Goal: Task Accomplishment & Management: Manage account settings

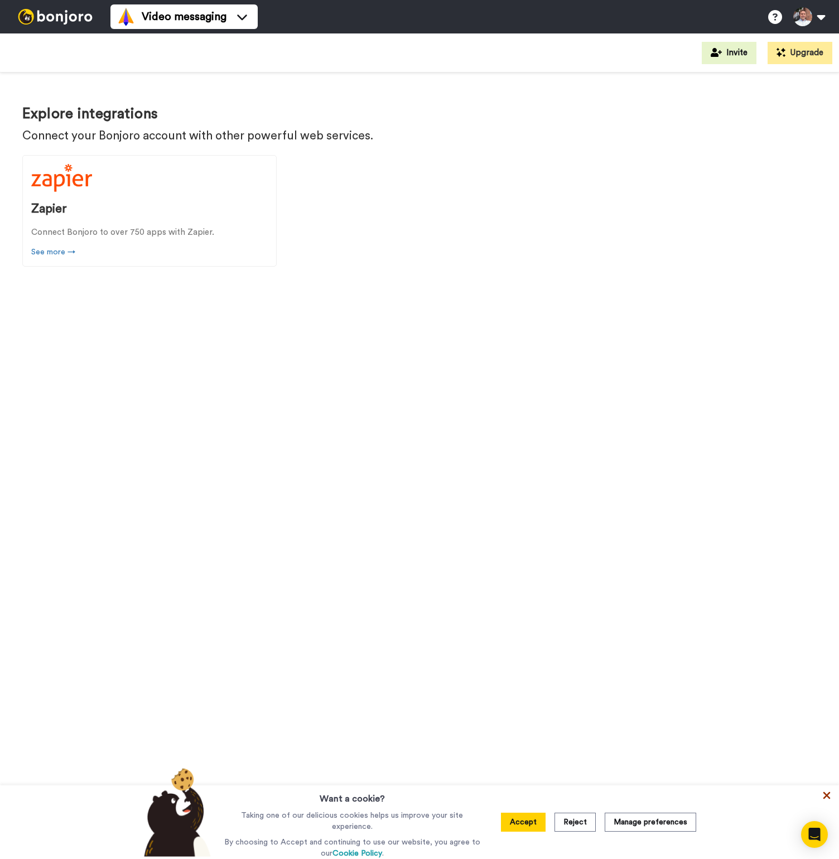
click at [822, 798] on icon at bounding box center [826, 795] width 11 height 11
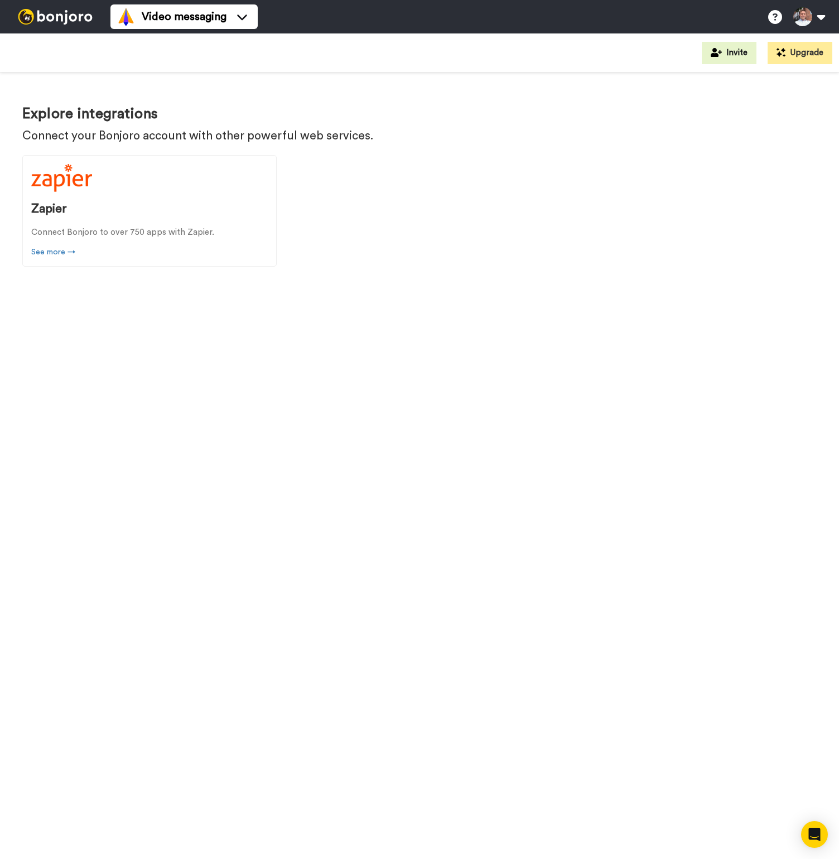
drag, startPoint x: 737, startPoint y: 709, endPoint x: 737, endPoint y: 701, distance: 8.4
click at [735, 702] on div "Invite Upgrade Explore integrations Connect your Bonjoro account with other pow…" at bounding box center [419, 445] width 839 height 825
click at [231, 15] on div "Video messaging" at bounding box center [184, 17] width 134 height 18
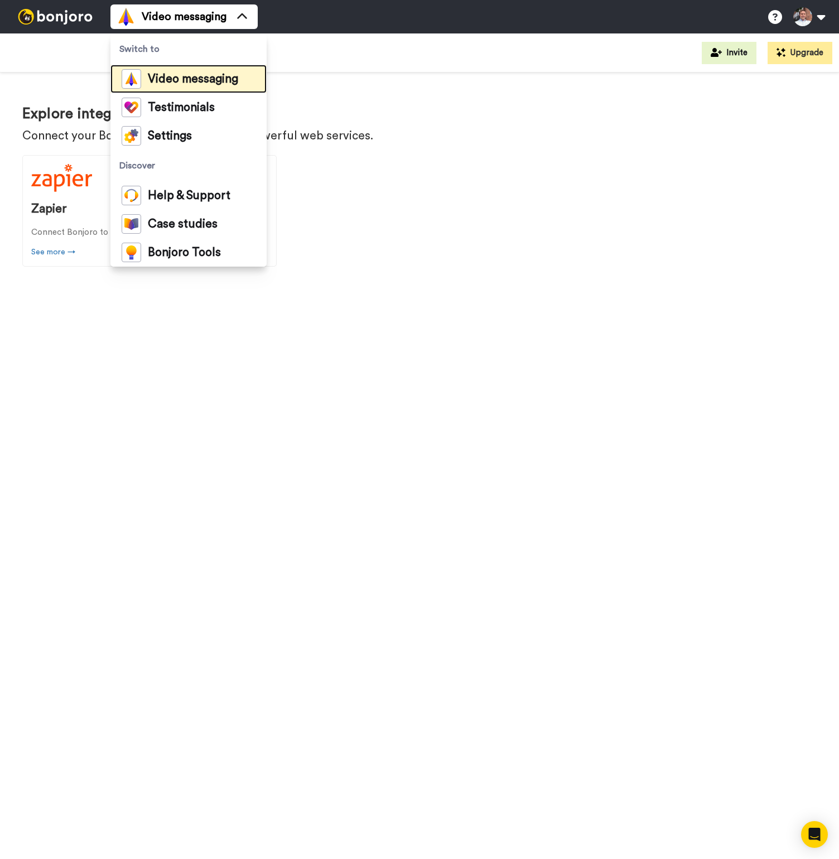
click at [185, 79] on span "Video messaging" at bounding box center [193, 79] width 90 height 11
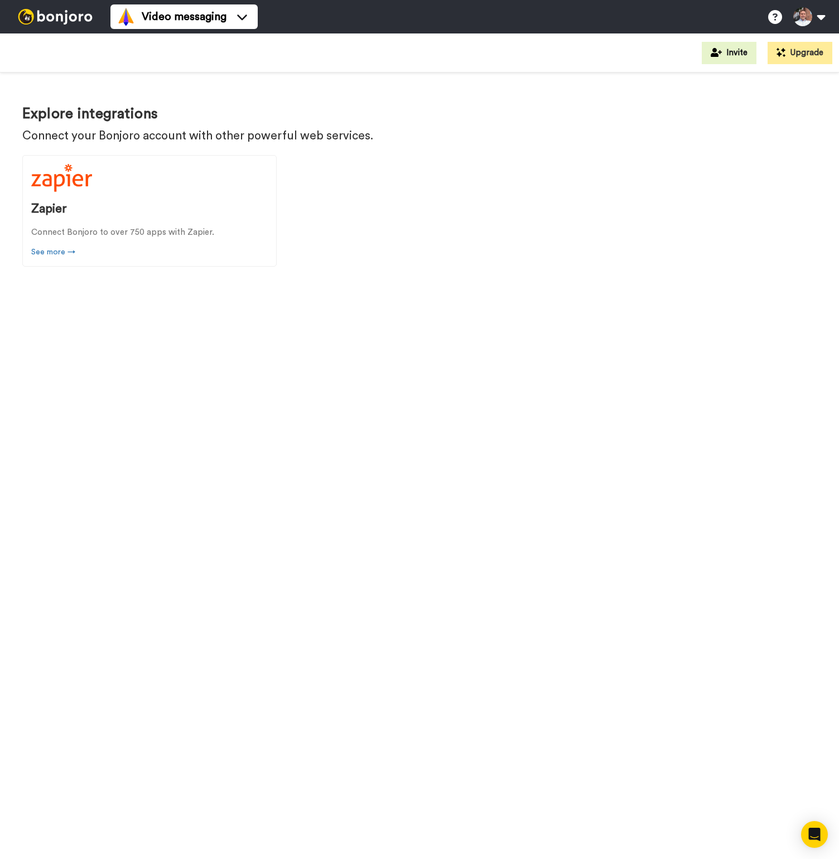
click at [644, 262] on div "Zapier Connect Bonjoro to over 750 apps with Zapier. See more →" at bounding box center [419, 218] width 794 height 127
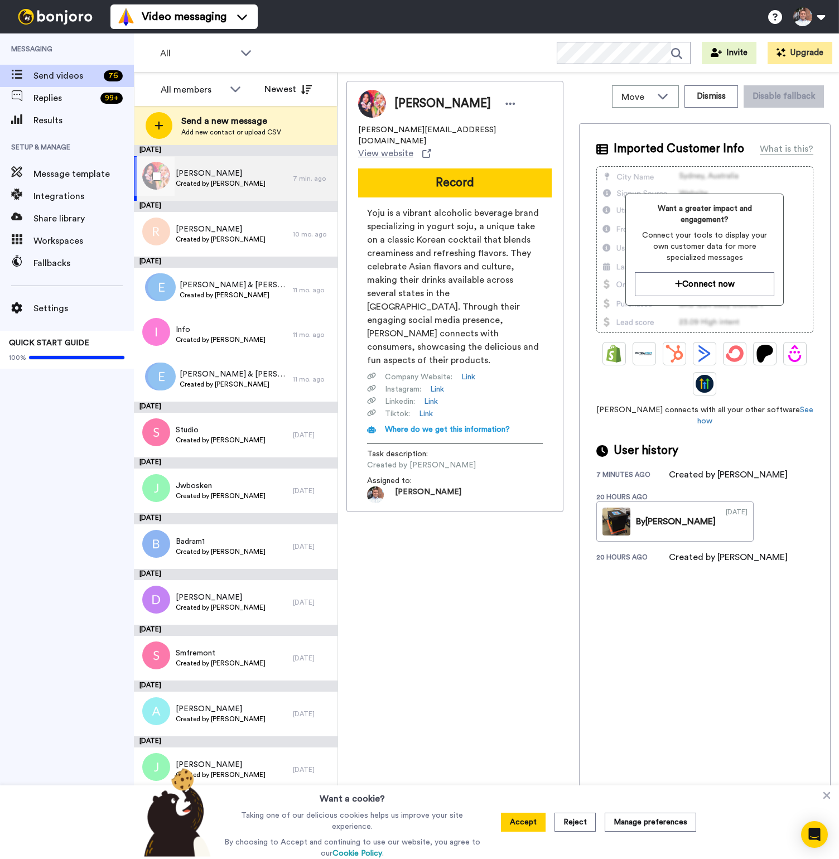
click at [231, 191] on div "Steven Created by Randy Miller" at bounding box center [213, 178] width 159 height 45
click at [230, 185] on span "Created by [PERSON_NAME]" at bounding box center [221, 183] width 90 height 9
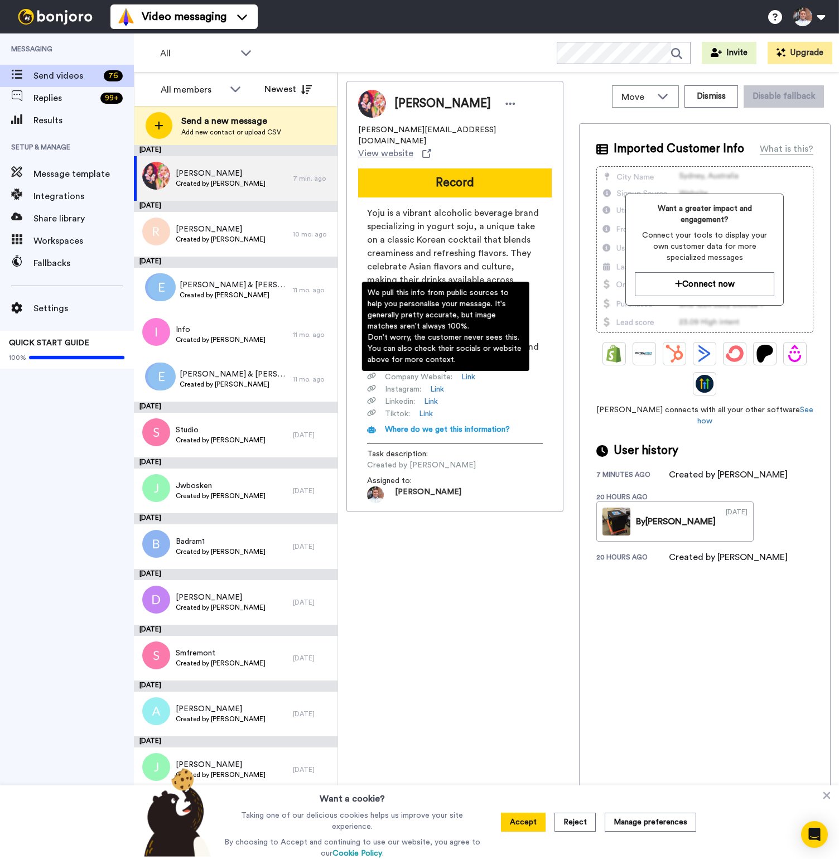
drag, startPoint x: 429, startPoint y: 508, endPoint x: 421, endPoint y: 485, distance: 23.8
click at [429, 508] on div "Steven steven@drinkyoju.com View website Record Yoju is a vibrant alcoholic bev…" at bounding box center [454, 468] width 217 height 775
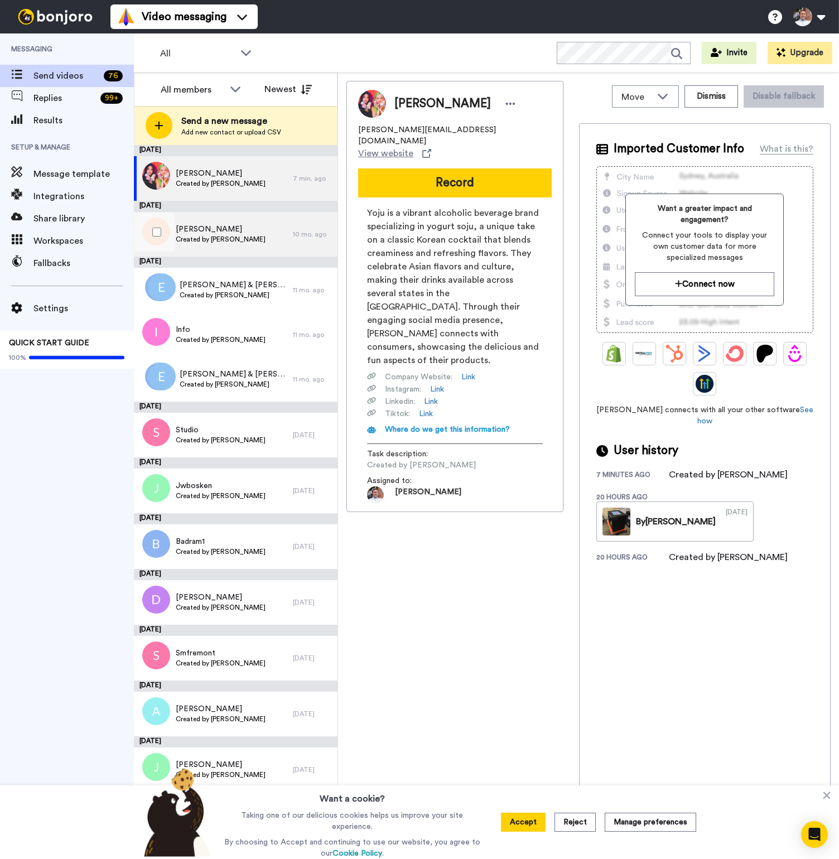
click at [219, 243] on span "Created by [PERSON_NAME]" at bounding box center [221, 239] width 90 height 9
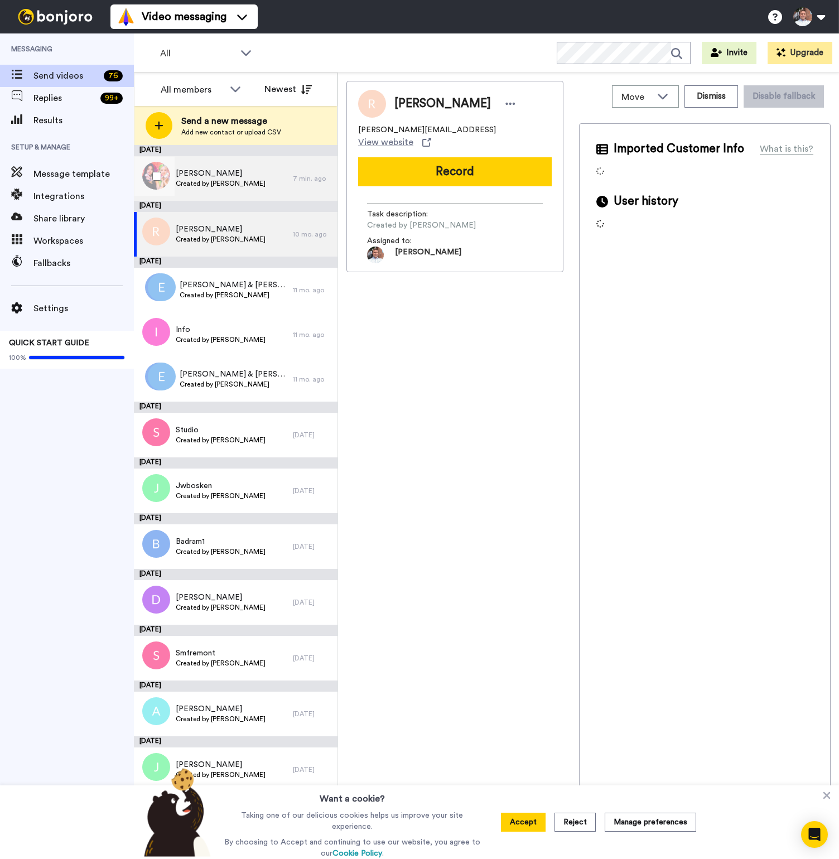
click at [236, 184] on span "Created by [PERSON_NAME]" at bounding box center [221, 183] width 90 height 9
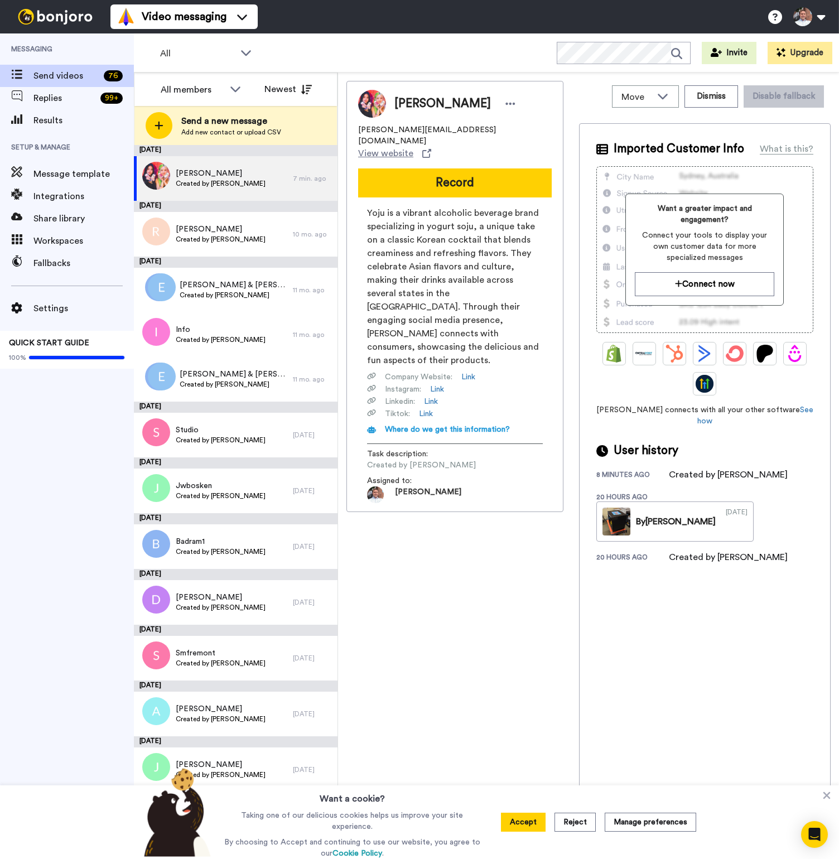
click at [510, 519] on div "Steven steven@drinkyoju.com View website Record Yoju is a vibrant alcoholic bev…" at bounding box center [454, 468] width 217 height 775
click at [57, 112] on div "Results" at bounding box center [67, 120] width 134 height 22
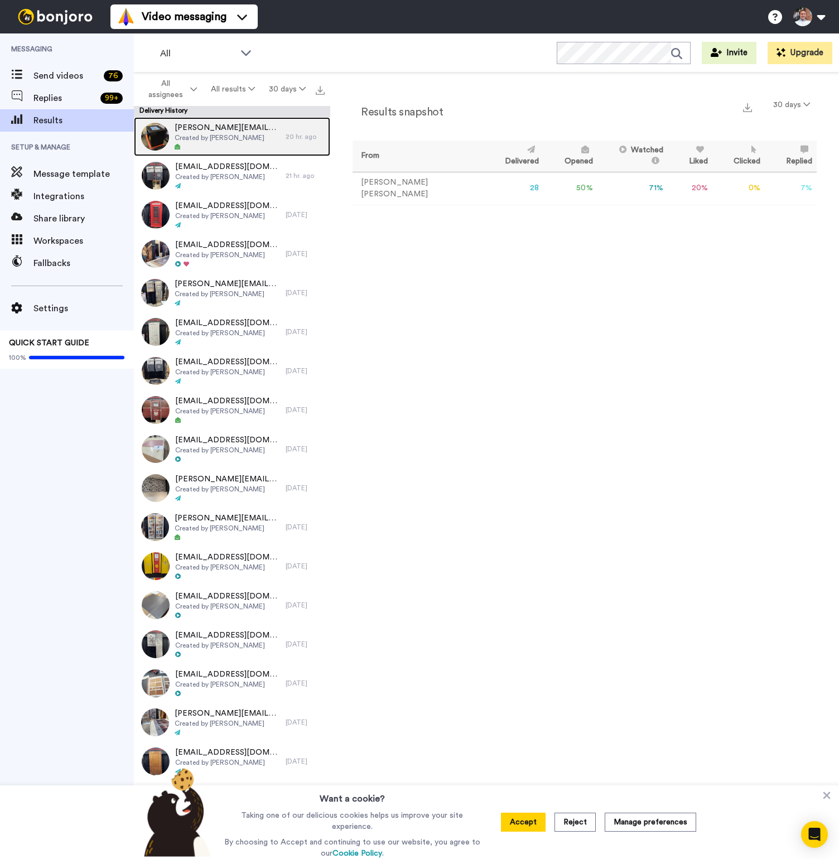
click at [258, 142] on div "steven@drinkyoju.com Created by Randy Miller" at bounding box center [210, 136] width 152 height 39
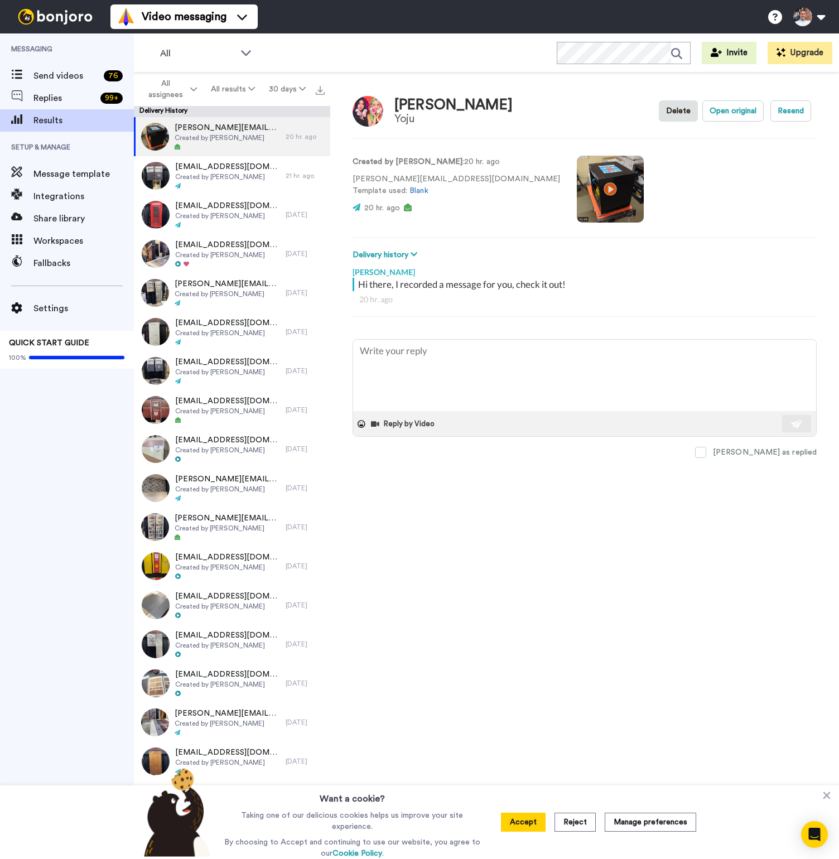
drag, startPoint x: 448, startPoint y: 555, endPoint x: 445, endPoint y: 516, distance: 39.2
click at [450, 554] on div "Steven Yoju Delete Open original Resend Created by Randy Miller : 20 hr. ago st…" at bounding box center [584, 469] width 509 height 792
type textarea "x"
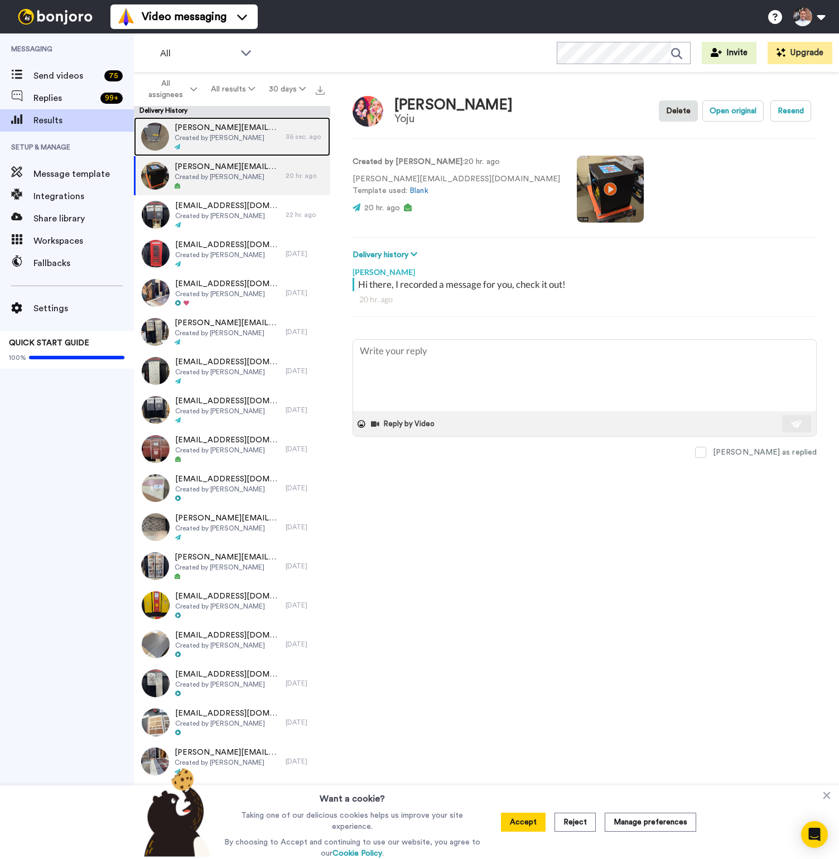
click at [246, 143] on div at bounding box center [227, 147] width 105 height 8
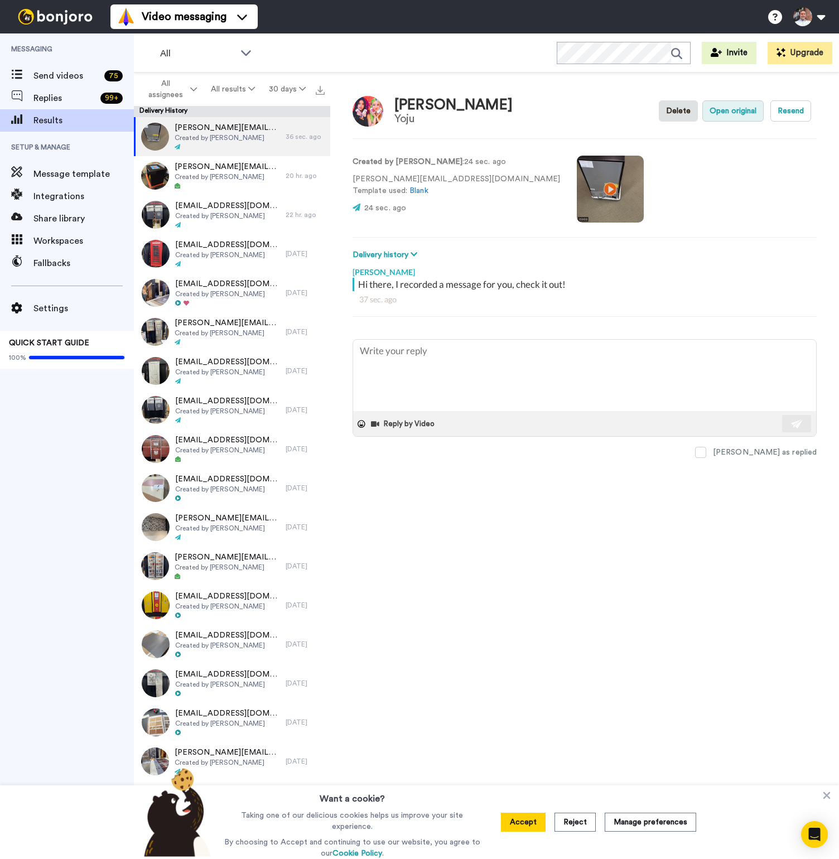
click at [752, 112] on button "Open original" at bounding box center [732, 110] width 61 height 21
type textarea "x"
